Goal: Information Seeking & Learning: Learn about a topic

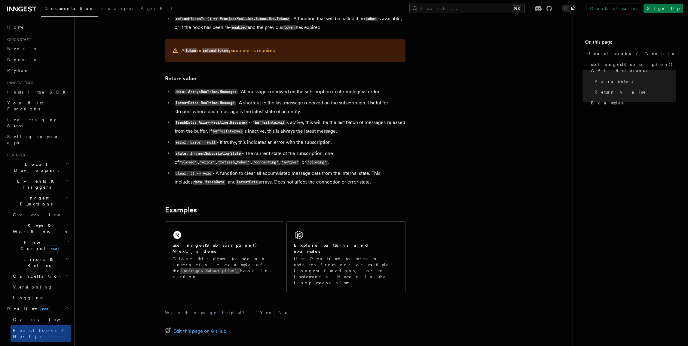
scroll to position [504, 0]
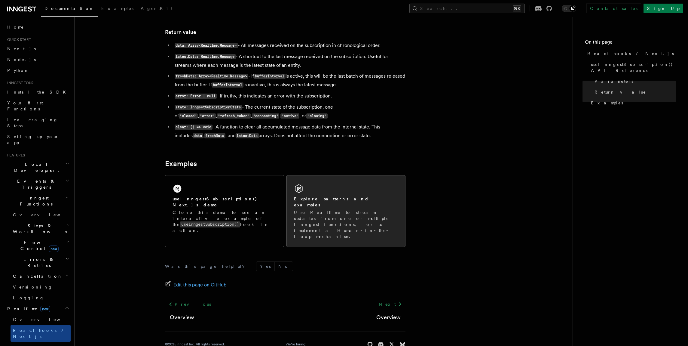
click at [346, 199] on h2 "Explore patterns and examples" at bounding box center [346, 202] width 104 height 12
click at [341, 209] on p "Use Realtime to stream updates from one or multiple Inngest functions, or to im…" at bounding box center [346, 224] width 104 height 30
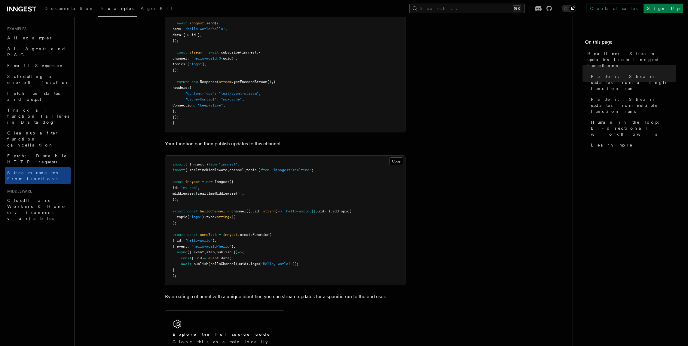
scroll to position [205, 0]
